Goal: Download file/media: Download file/media

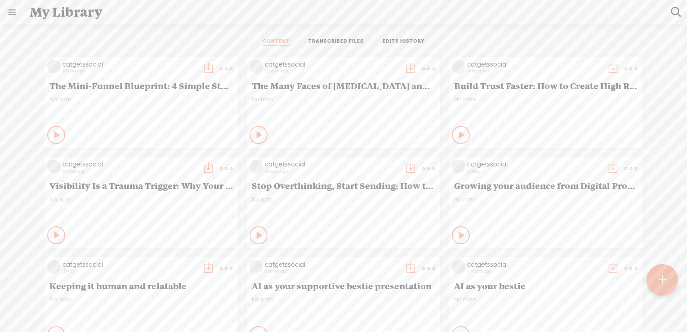
click at [661, 279] on t at bounding box center [662, 280] width 8 height 20
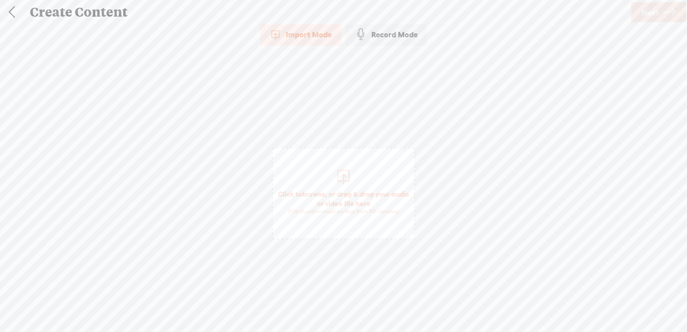
click at [324, 191] on span "browse" at bounding box center [313, 194] width 23 height 8
click at [648, 9] on span "Next" at bounding box center [649, 12] width 17 height 23
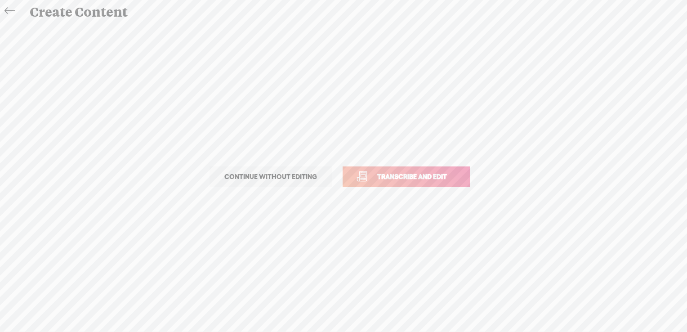
click at [426, 177] on span "Transcribe and edit" at bounding box center [412, 176] width 89 height 10
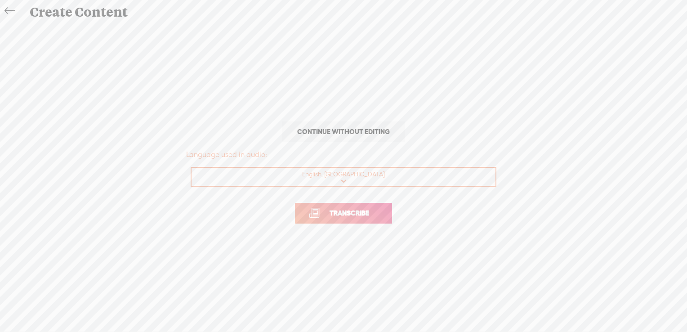
click at [362, 215] on span "Transcribe" at bounding box center [349, 213] width 58 height 10
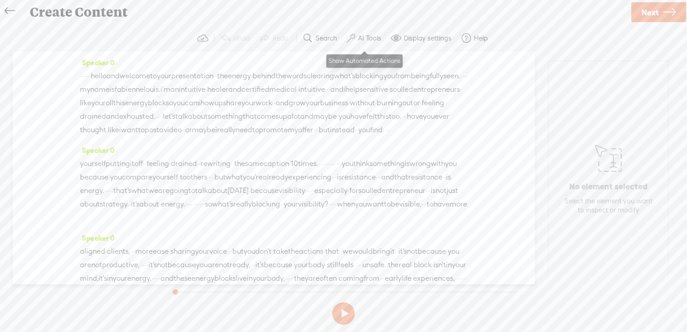
click at [368, 35] on label "AI Tools" at bounding box center [369, 38] width 23 height 9
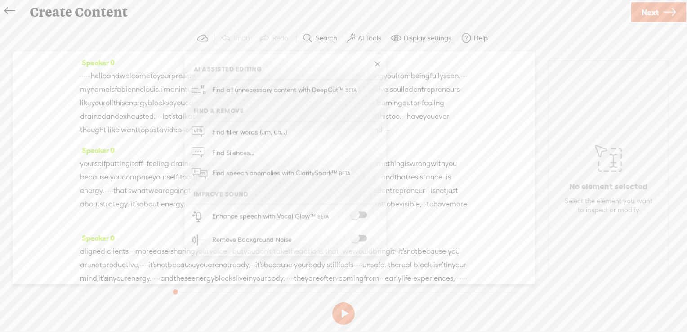
click at [364, 216] on span at bounding box center [358, 215] width 16 height 6
click at [359, 240] on span at bounding box center [358, 238] width 16 height 6
click at [637, 6] on link "Next" at bounding box center [658, 12] width 55 height 20
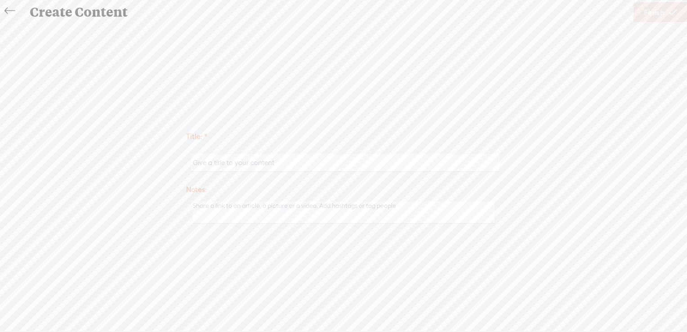
click at [248, 160] on input "text" at bounding box center [345, 163] width 308 height 18
paste input "This ONE brainstorming prompt can help you plan content in less than 10 mins!"
paste input "Lindsay Dollinger"
type input "This ONE brainstorming prompt can help you plan content in less than 10 mins! -…"
click at [354, 160] on input "This ONE brainstorming prompt can help you plan content in less than 10 mins! -…" at bounding box center [345, 163] width 308 height 18
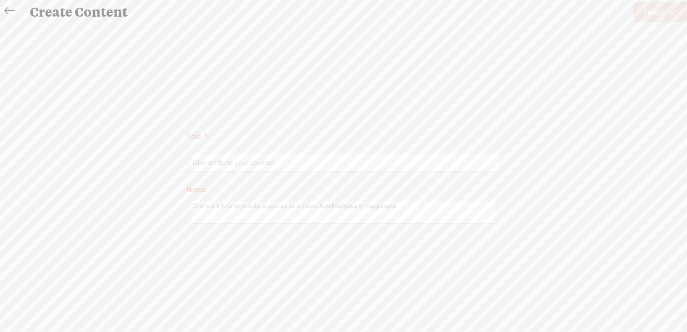
paste input "The Energy Behind the Words: Clearing What’s Blocking You from Being Fully Seen"
paste input "Fabienne Louis"
type input "The Energy Behind the Words: Clearing What’s Blocking You from Being Fully Seen…"
click at [648, 15] on span "Finish" at bounding box center [653, 12] width 21 height 23
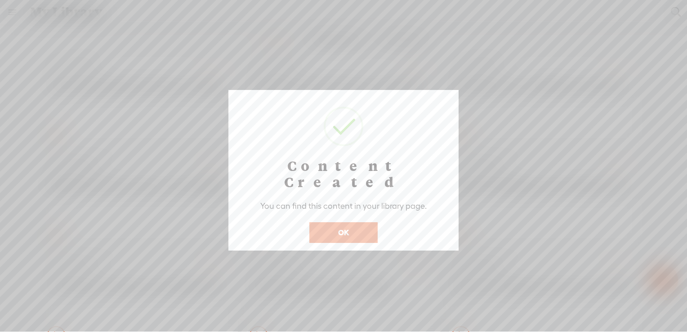
click at [347, 222] on button "OK" at bounding box center [343, 232] width 68 height 21
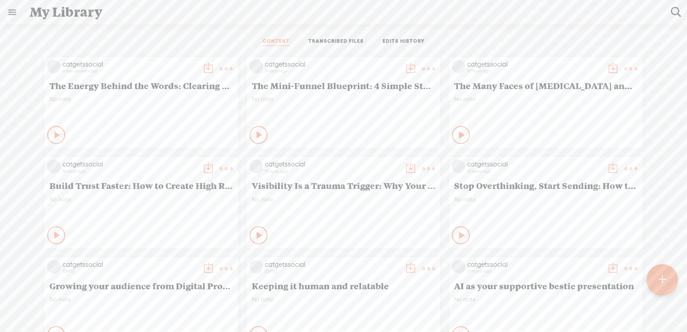
click at [662, 277] on t at bounding box center [662, 280] width 8 height 20
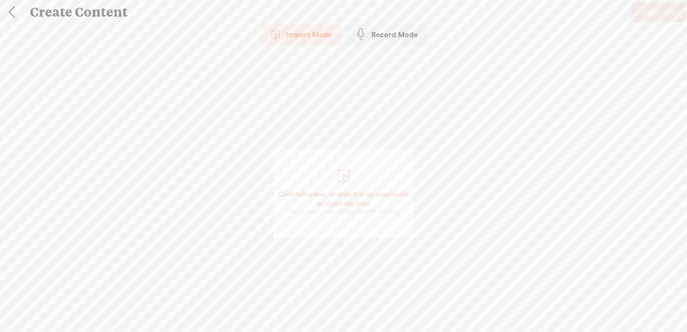
click at [320, 192] on span "browse" at bounding box center [313, 194] width 23 height 8
click at [655, 9] on span "Next" at bounding box center [649, 12] width 17 height 23
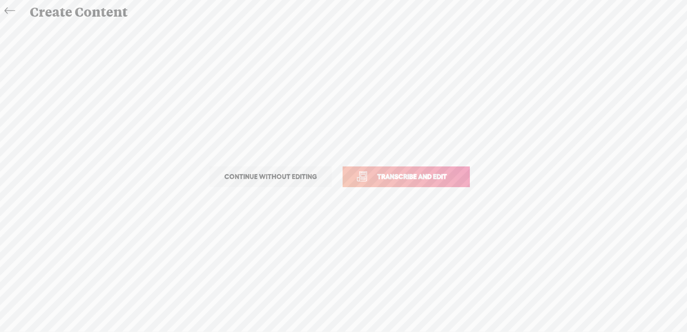
click at [405, 180] on span "Transcribe and edit" at bounding box center [412, 176] width 89 height 10
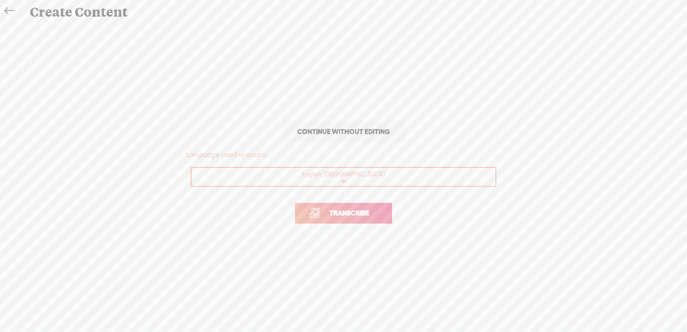
click at [345, 182] on select "Choose a language Afrikaans Albanian Amharic Arabic, Gulf Arabic, Modern Standa…" at bounding box center [343, 177] width 305 height 18
select select "en-GB"
click at [191, 168] on select "Choose a language Afrikaans Albanian Amharic Arabic, Gulf Arabic, Modern Standa…" at bounding box center [343, 177] width 305 height 18
click at [351, 214] on span "Transcribe" at bounding box center [349, 213] width 58 height 10
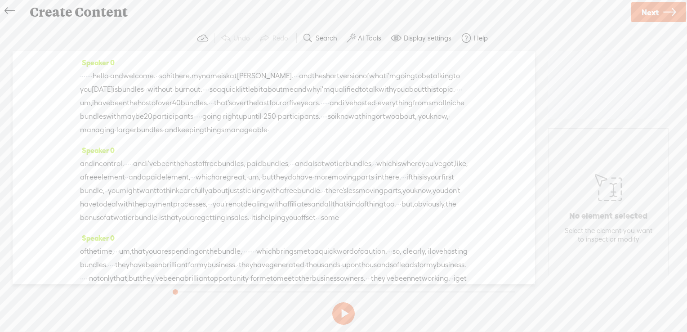
click at [359, 35] on label "AI Tools" at bounding box center [369, 38] width 23 height 9
click at [361, 211] on div "Enhance speech with Vocal Glow™" at bounding box center [295, 215] width 173 height 23
click at [361, 236] on span at bounding box center [358, 238] width 16 height 6
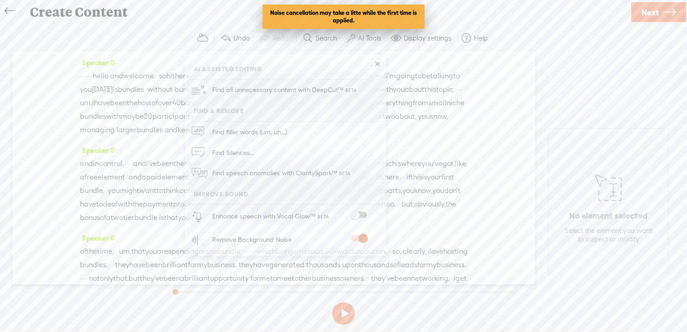
click at [362, 213] on span at bounding box center [358, 215] width 16 height 6
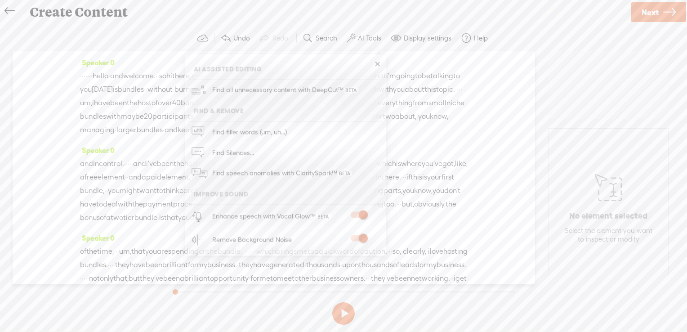
click at [644, 13] on span "Next" at bounding box center [649, 12] width 17 height 23
click at [0, 0] on span "Finish" at bounding box center [0, 0] width 0 height 0
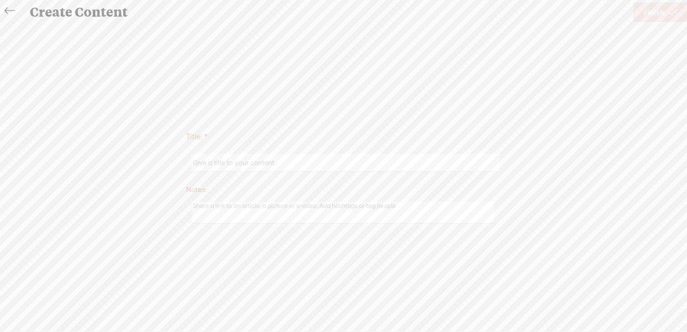
click at [240, 155] on input "text" at bounding box center [345, 163] width 308 height 18
type input "Bundles without Burnout - [PERSON_NAME]"
click at [668, 13] on link "Finish" at bounding box center [660, 12] width 54 height 20
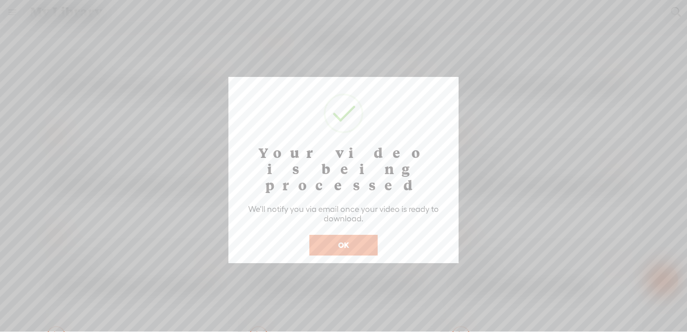
click at [350, 235] on button "OK" at bounding box center [343, 245] width 68 height 21
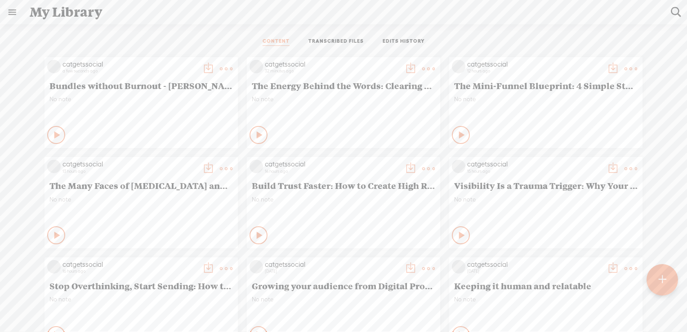
click at [220, 65] on t at bounding box center [226, 68] width 13 height 13
click at [235, 20] on div "My Library" at bounding box center [343, 11] width 641 height 23
click at [284, 12] on div "My Library" at bounding box center [343, 11] width 641 height 23
click at [220, 67] on t at bounding box center [226, 68] width 13 height 13
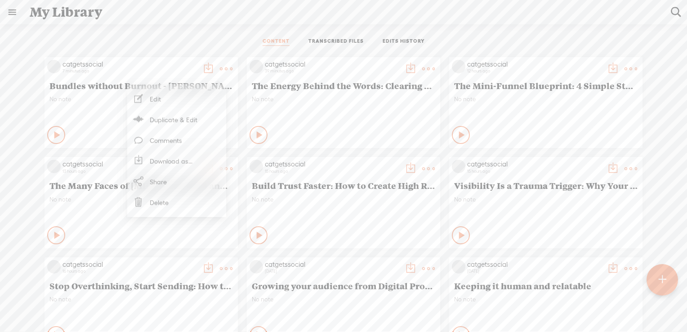
click at [190, 161] on link "Download as..." at bounding box center [177, 160] width 90 height 21
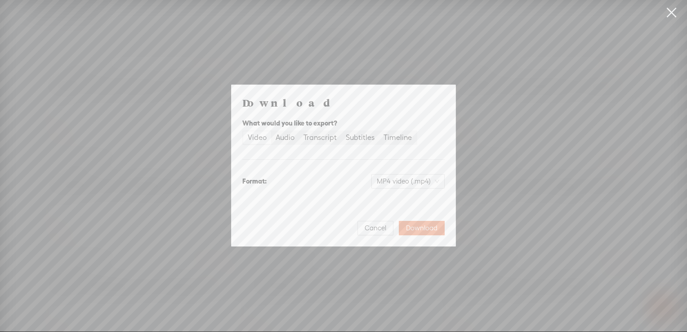
click at [256, 138] on div "Video" at bounding box center [257, 137] width 19 height 13
click at [243, 131] on input "Video" at bounding box center [243, 131] width 0 height 0
click at [415, 227] on span "Download" at bounding box center [421, 227] width 31 height 9
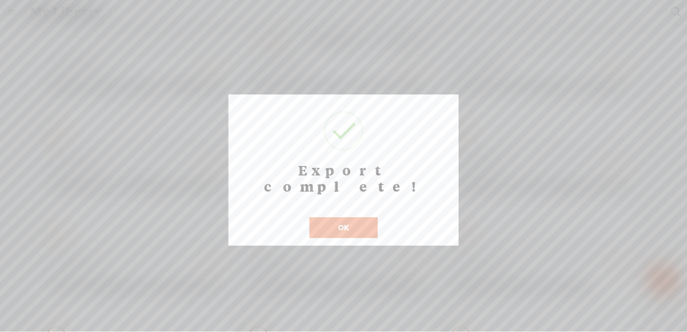
click at [333, 217] on button "OK" at bounding box center [343, 227] width 68 height 21
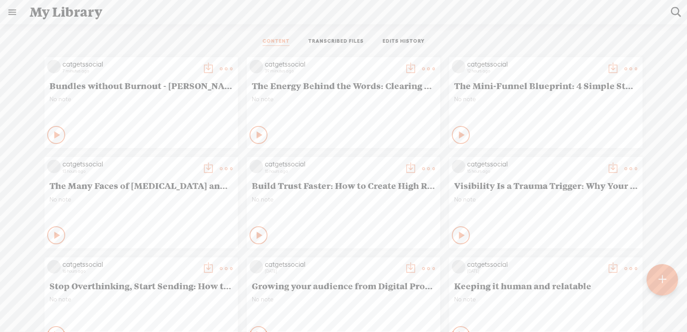
click at [232, 75] on t at bounding box center [226, 68] width 13 height 13
click at [582, 260] on link "Download as..." at bounding box center [581, 260] width 90 height 21
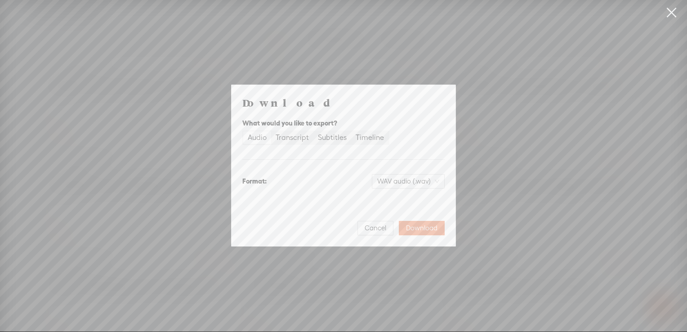
click at [259, 137] on div "Audio" at bounding box center [257, 137] width 19 height 13
click at [243, 131] on input "Audio" at bounding box center [243, 131] width 0 height 0
click at [425, 227] on span "Download" at bounding box center [421, 227] width 31 height 9
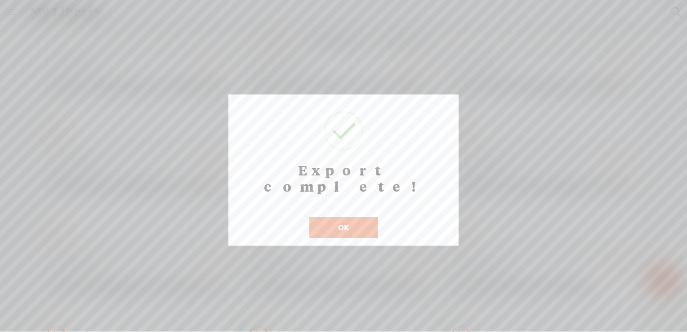
click at [354, 217] on button "OK" at bounding box center [343, 227] width 68 height 21
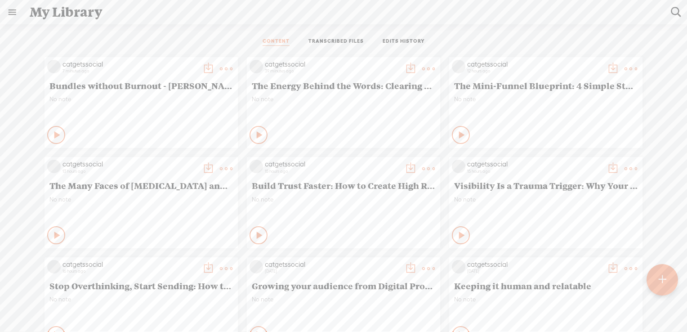
click at [232, 75] on t at bounding box center [226, 68] width 13 height 13
click at [367, 262] on link "Download as..." at bounding box center [379, 260] width 90 height 21
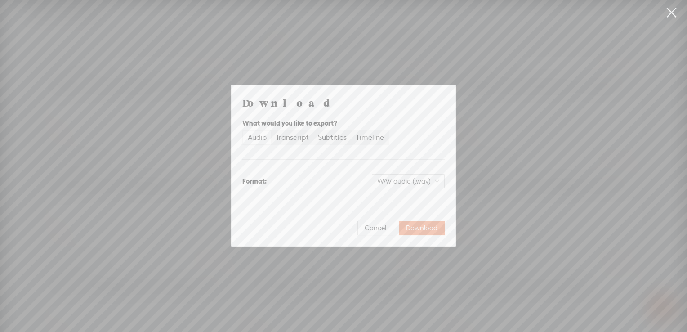
click at [250, 136] on div "Audio" at bounding box center [257, 137] width 19 height 13
click at [243, 131] on input "Audio" at bounding box center [243, 131] width 0 height 0
click at [422, 229] on span "Download" at bounding box center [421, 227] width 31 height 9
